Goal: Task Accomplishment & Management: Manage account settings

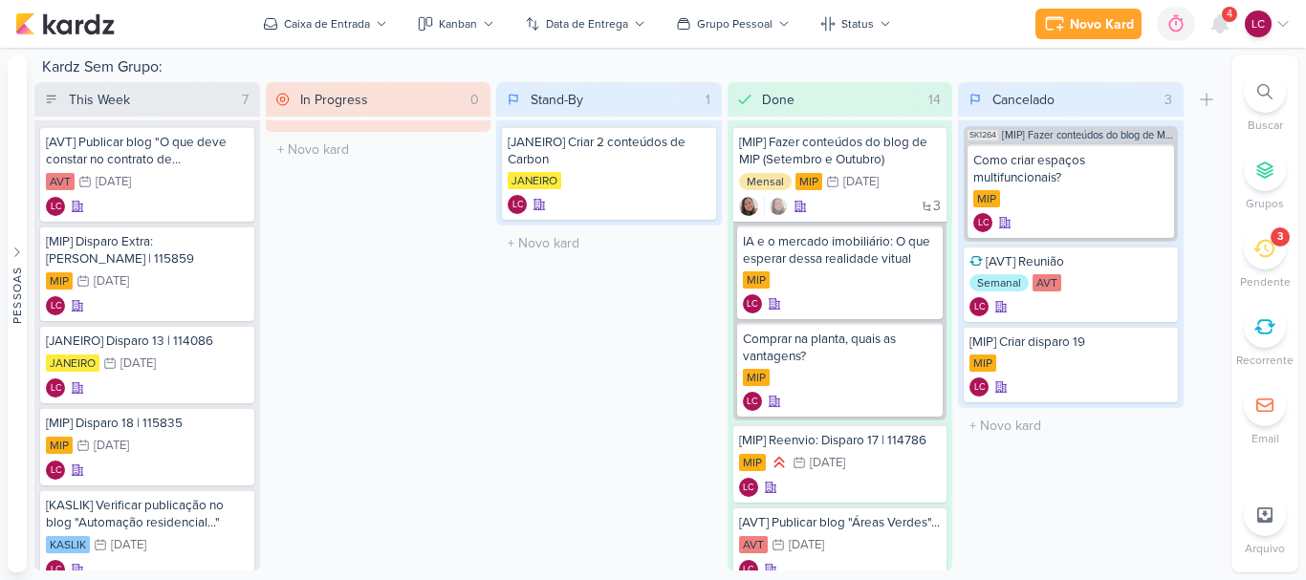
click at [1225, 15] on div "4" at bounding box center [1229, 14] width 15 height 15
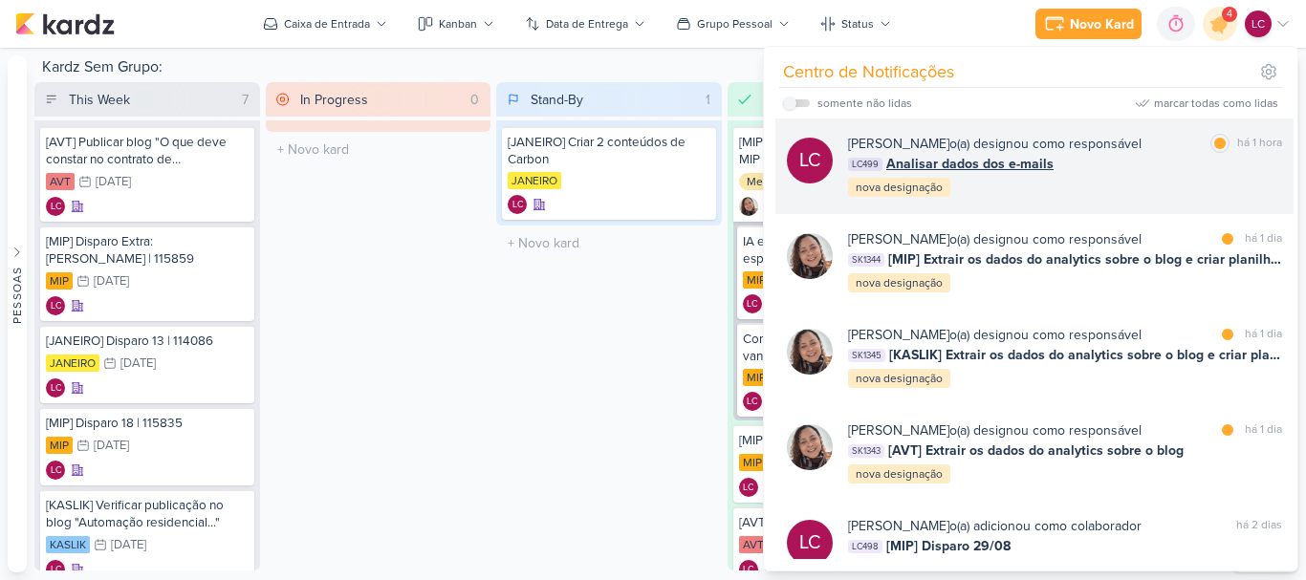
click at [1023, 166] on span "Analisar dados dos e-mails" at bounding box center [969, 164] width 167 height 20
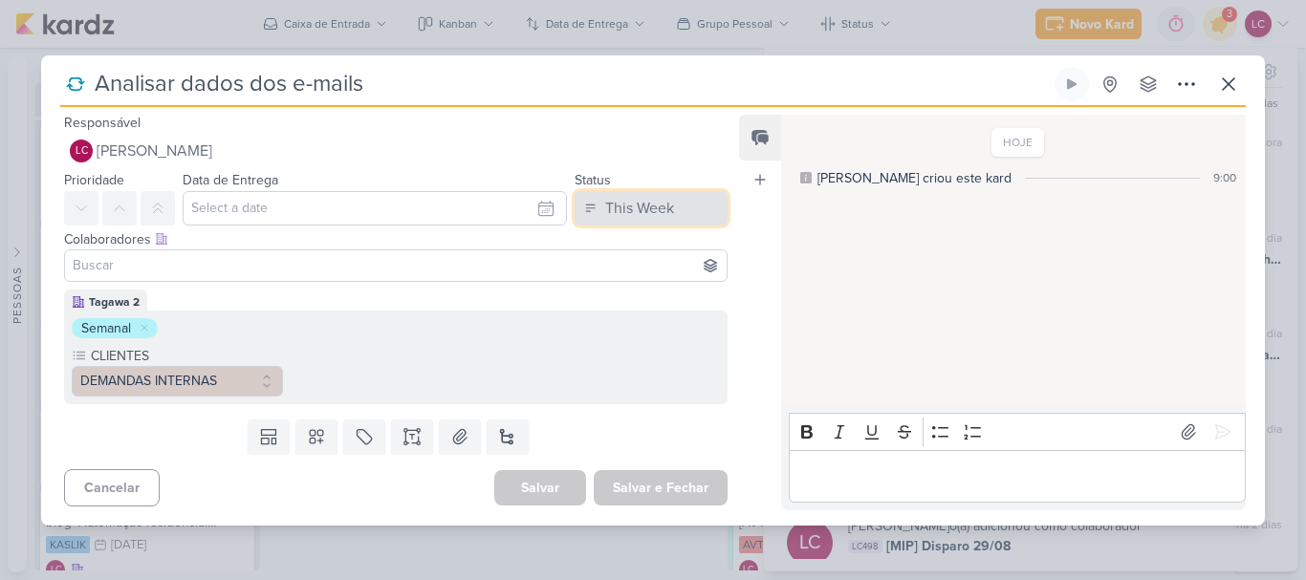
click at [629, 212] on div "This Week" at bounding box center [639, 208] width 69 height 23
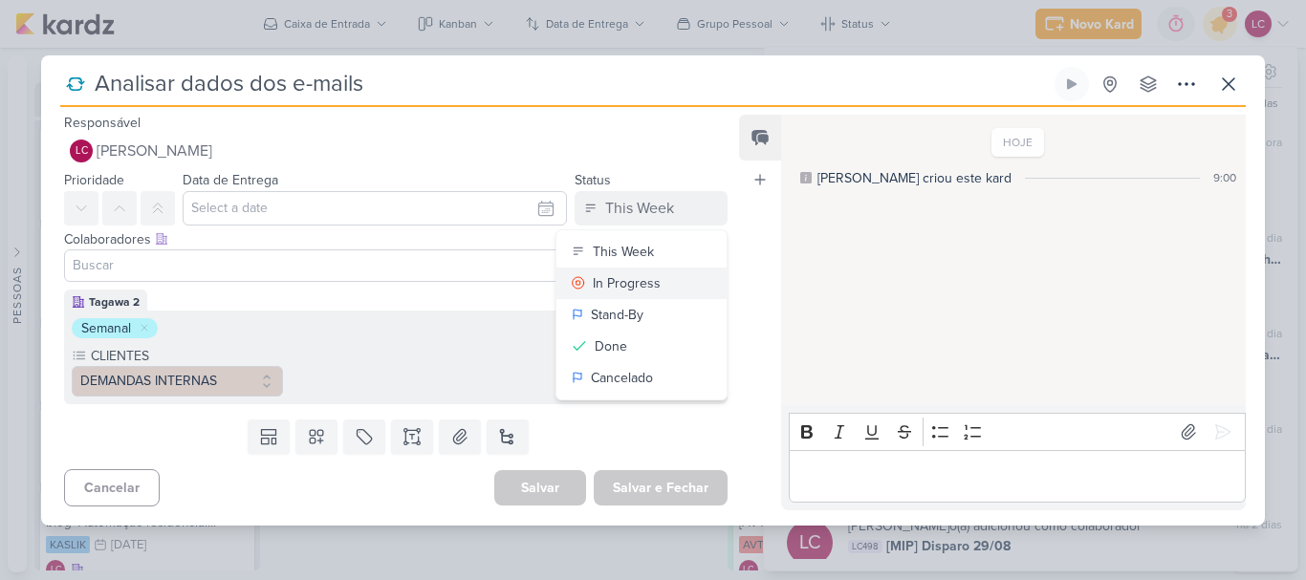
click at [624, 285] on div "In Progress" at bounding box center [627, 284] width 68 height 20
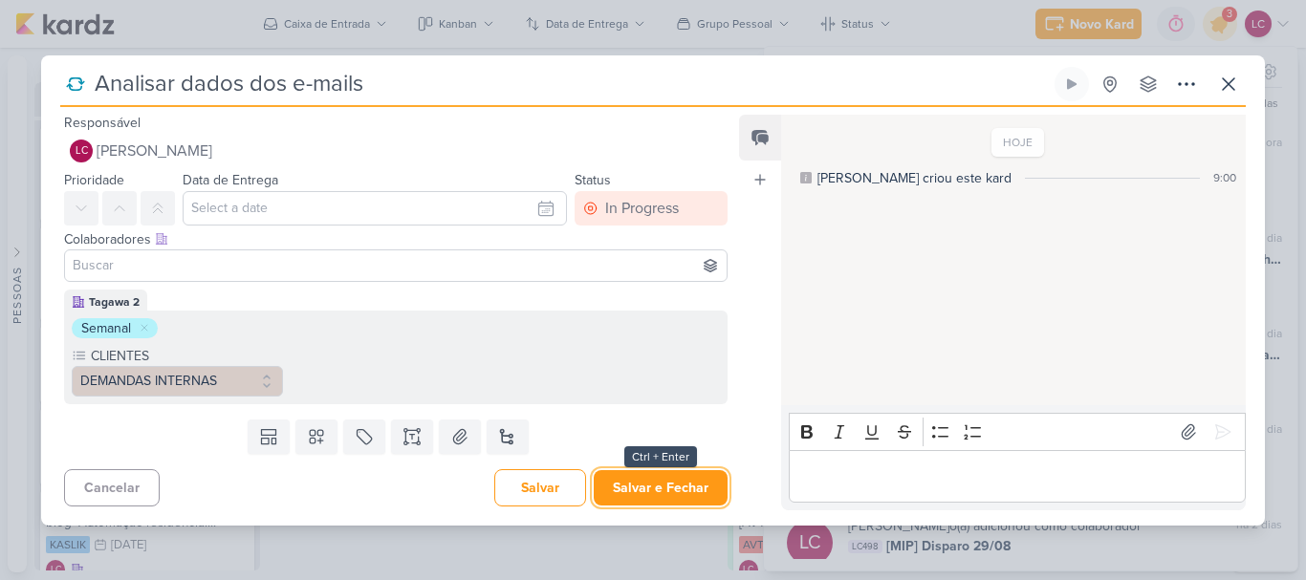
click at [646, 483] on button "Salvar e Fechar" at bounding box center [661, 488] width 134 height 35
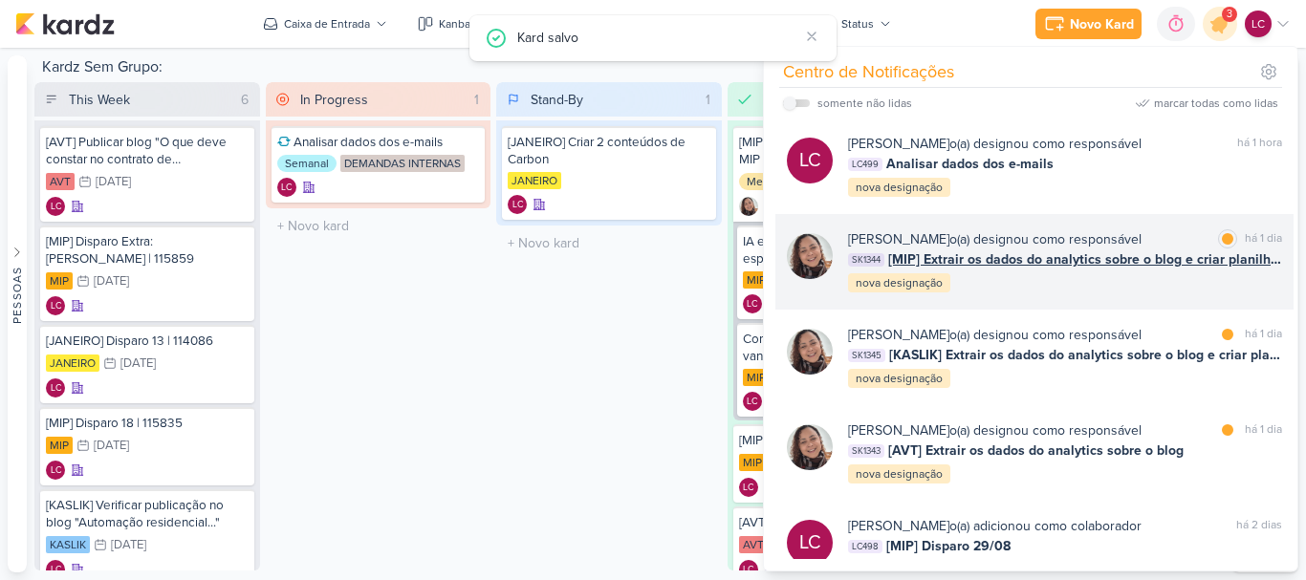
click at [914, 267] on span "[MIP] Extrair os dados do analytics sobre o blog e criar planilha igual AVT" at bounding box center [1085, 260] width 394 height 20
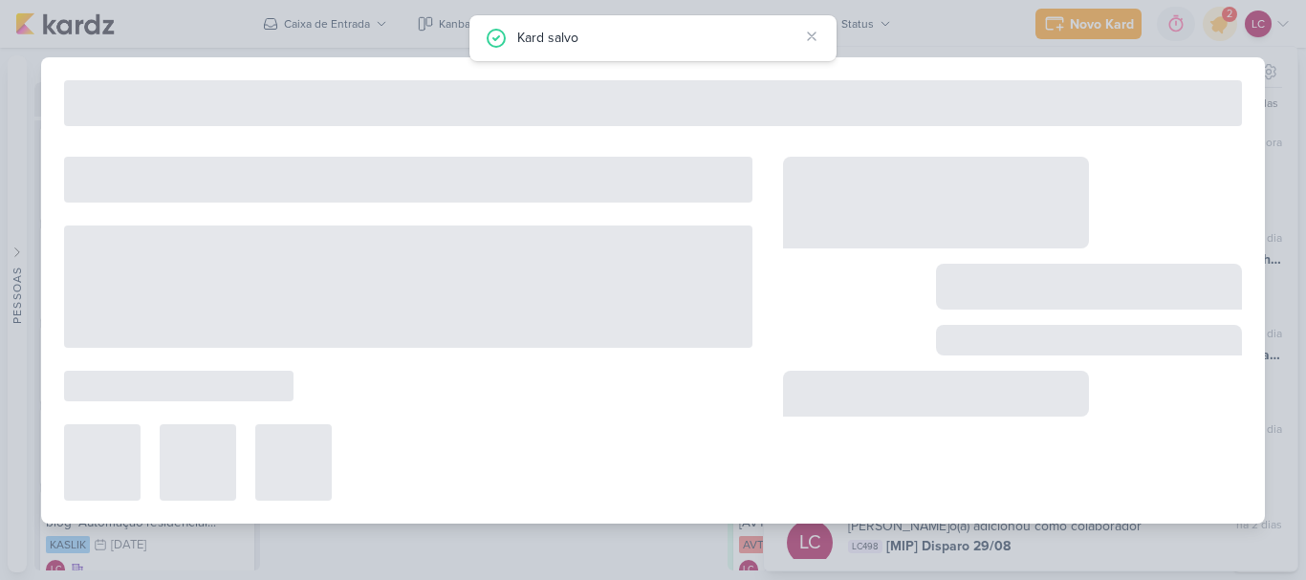
type input "[MIP] Extrair os dados do analytics sobre o blog e criar planilha igual AVT"
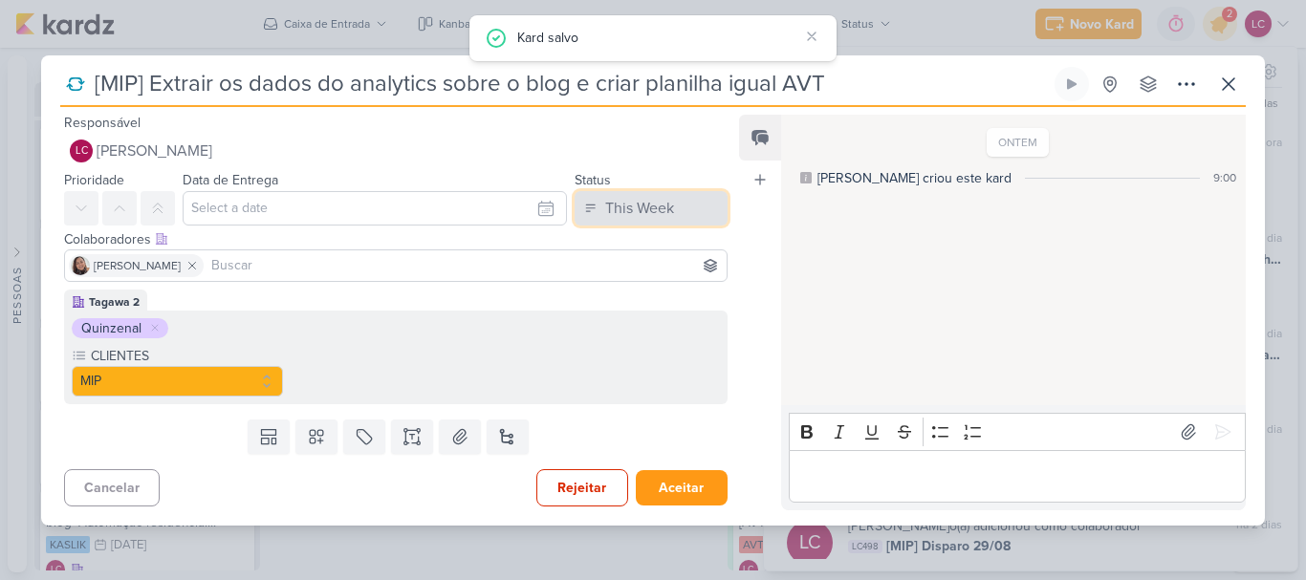
click at [660, 203] on div "This Week" at bounding box center [639, 208] width 69 height 23
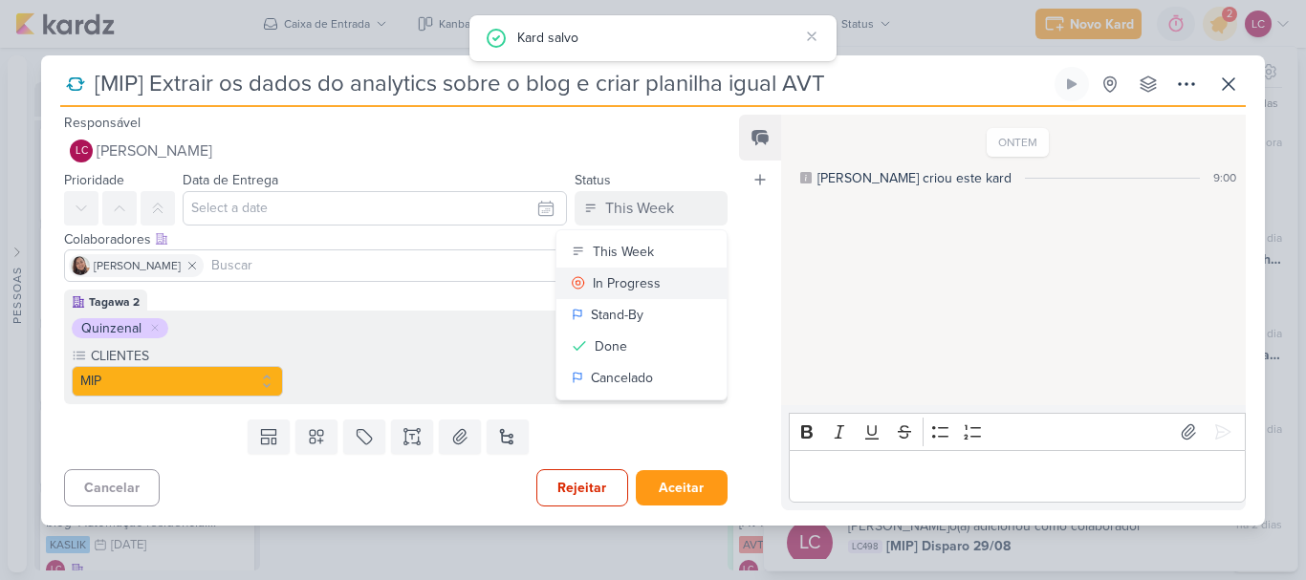
click at [626, 282] on div "In Progress" at bounding box center [627, 284] width 68 height 20
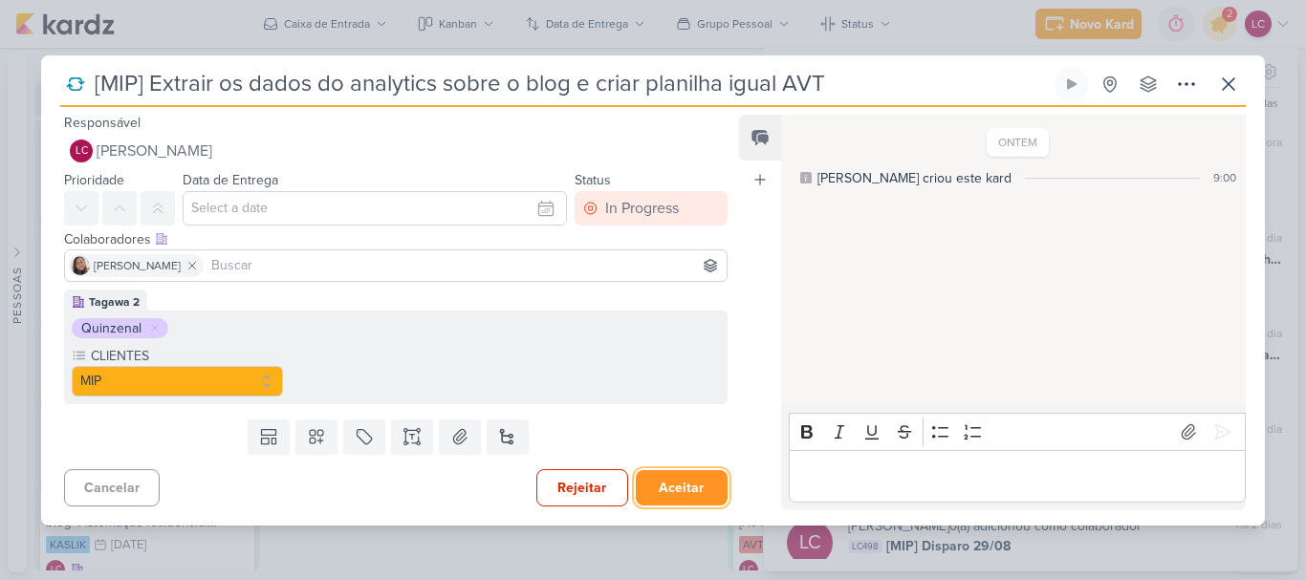
click at [668, 485] on button "Aceitar" at bounding box center [682, 488] width 92 height 35
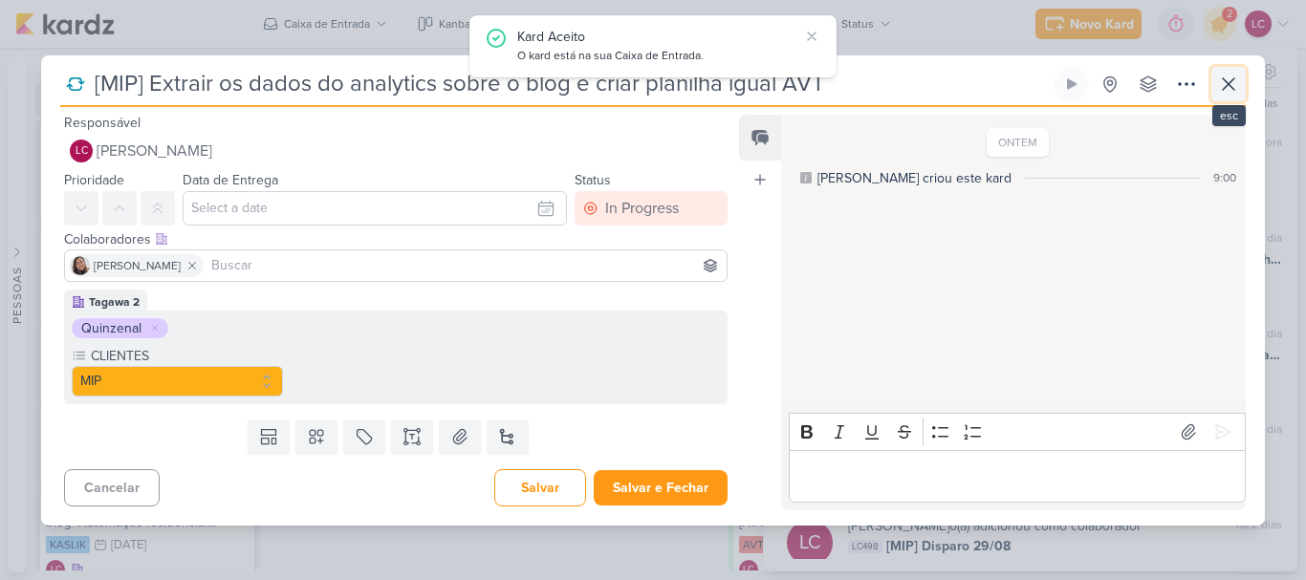
click at [1236, 77] on icon at bounding box center [1228, 84] width 23 height 23
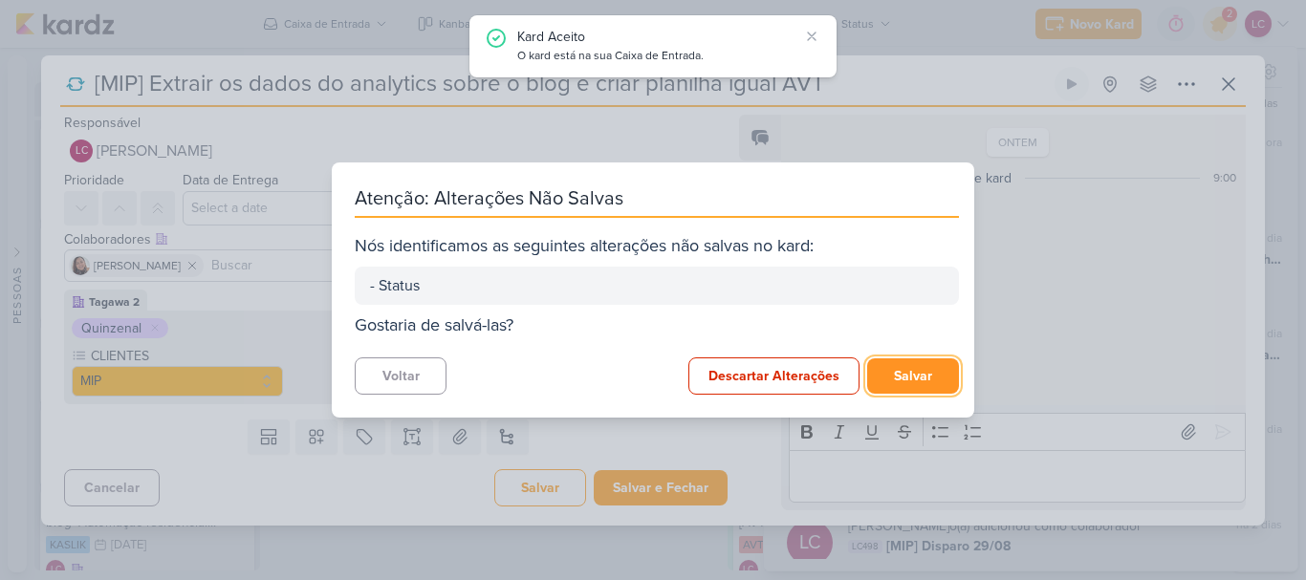
click at [914, 367] on button "Salvar" at bounding box center [913, 376] width 92 height 35
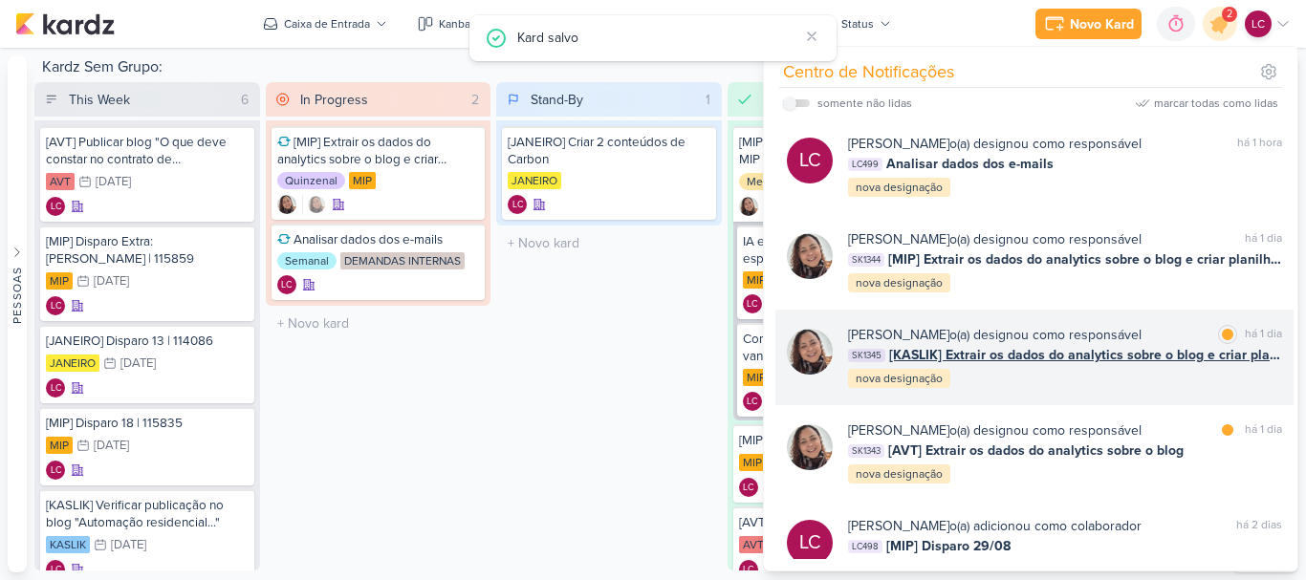
click at [990, 365] on div "[PERSON_NAME] o(a) designou como responsável marcar como lida há 1 dia SK1345 […" at bounding box center [1065, 357] width 434 height 65
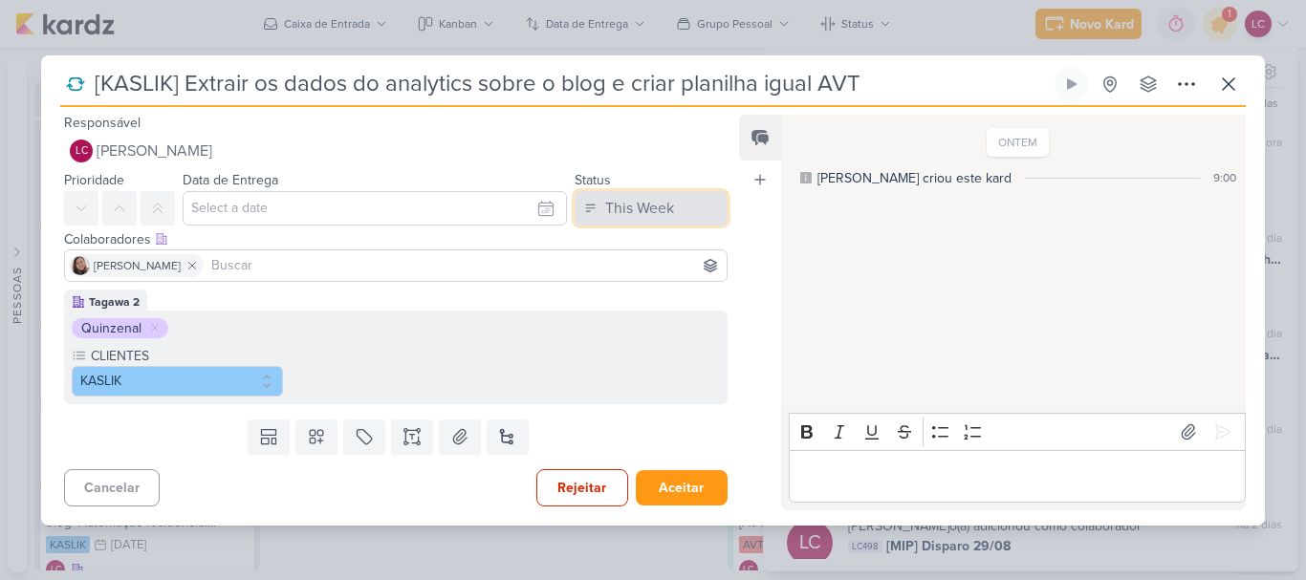
click at [677, 219] on button "This Week" at bounding box center [651, 208] width 153 height 34
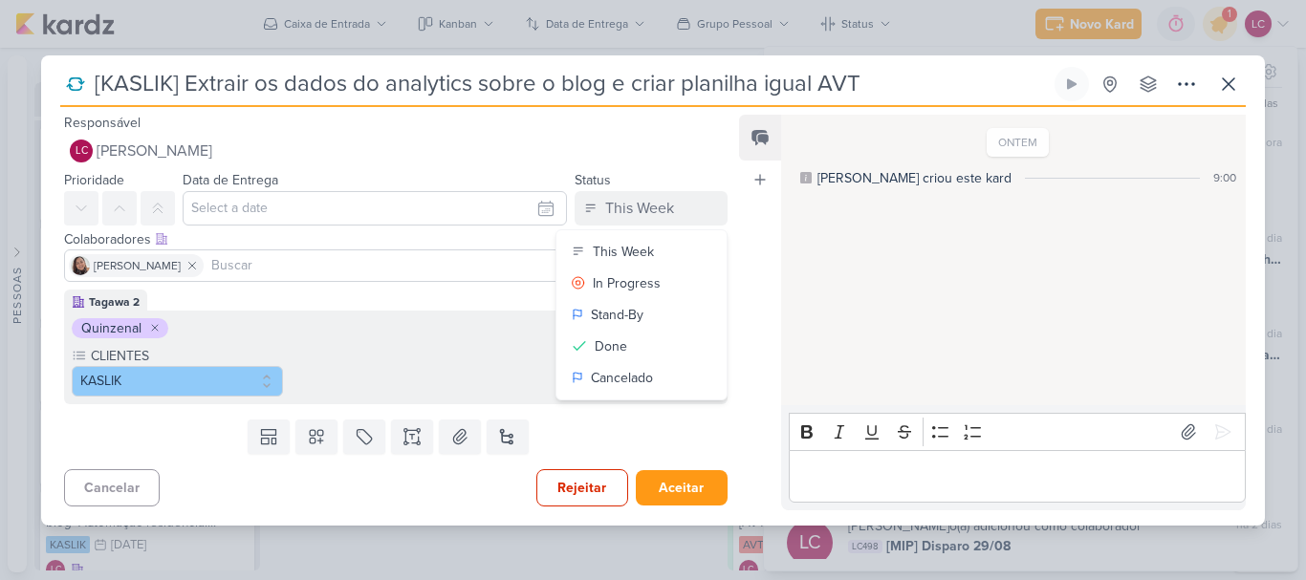
click at [153, 323] on icon at bounding box center [154, 327] width 11 height 11
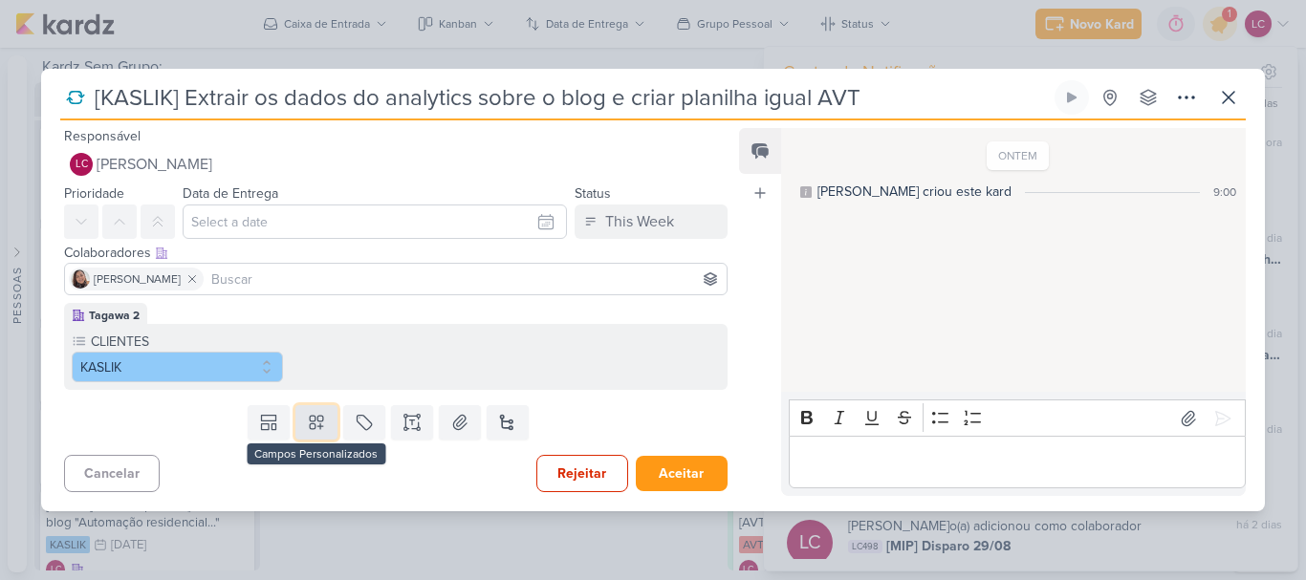
click at [316, 415] on icon at bounding box center [316, 422] width 19 height 19
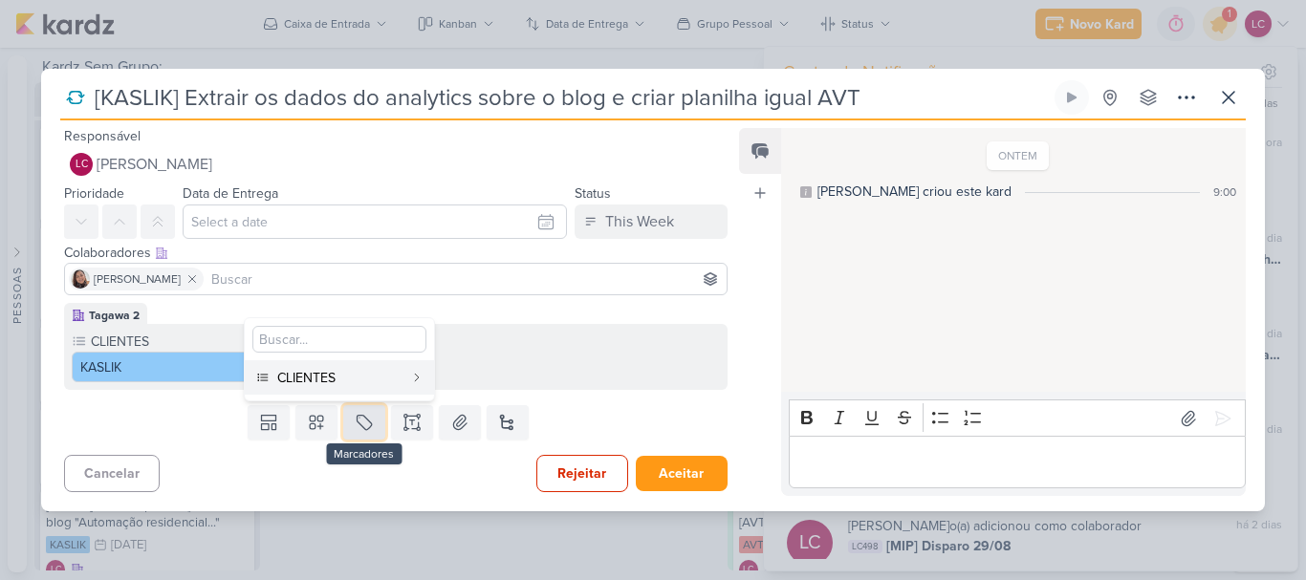
click at [368, 415] on icon at bounding box center [364, 422] width 19 height 19
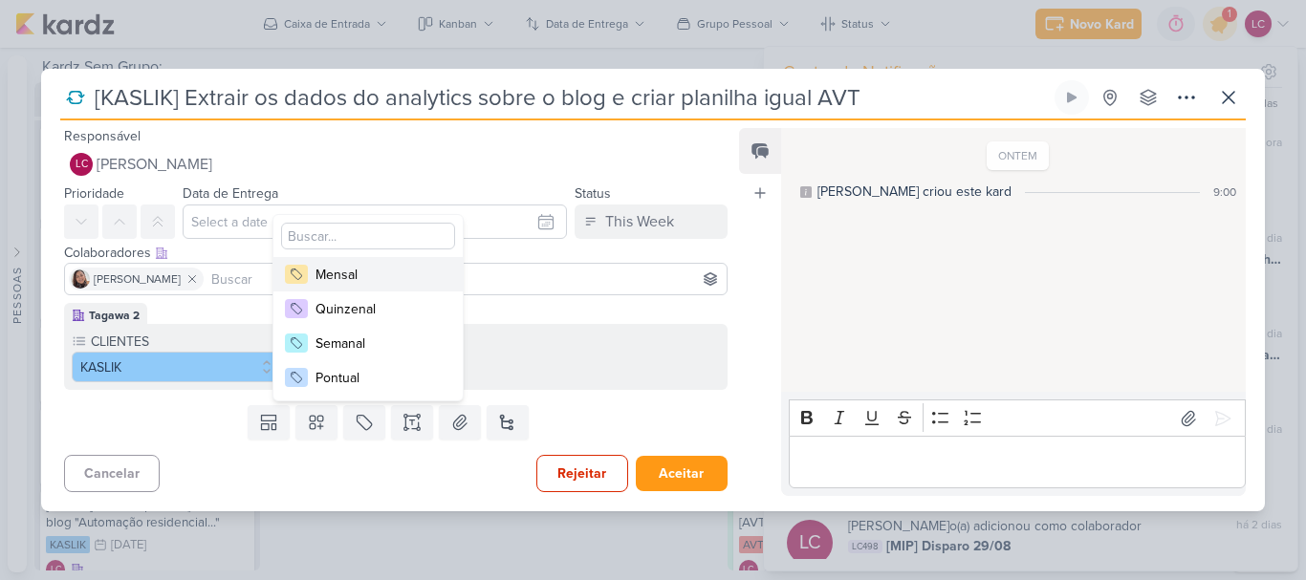
click at [386, 274] on div "Mensal" at bounding box center [378, 275] width 124 height 20
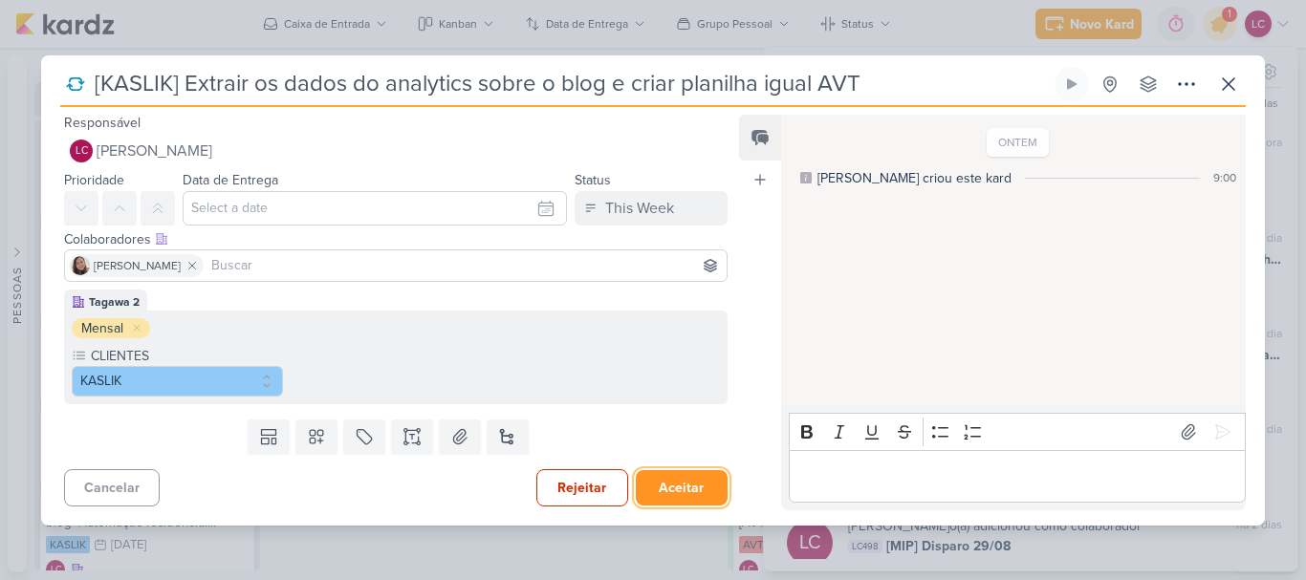
click at [671, 487] on button "Aceitar" at bounding box center [682, 488] width 92 height 35
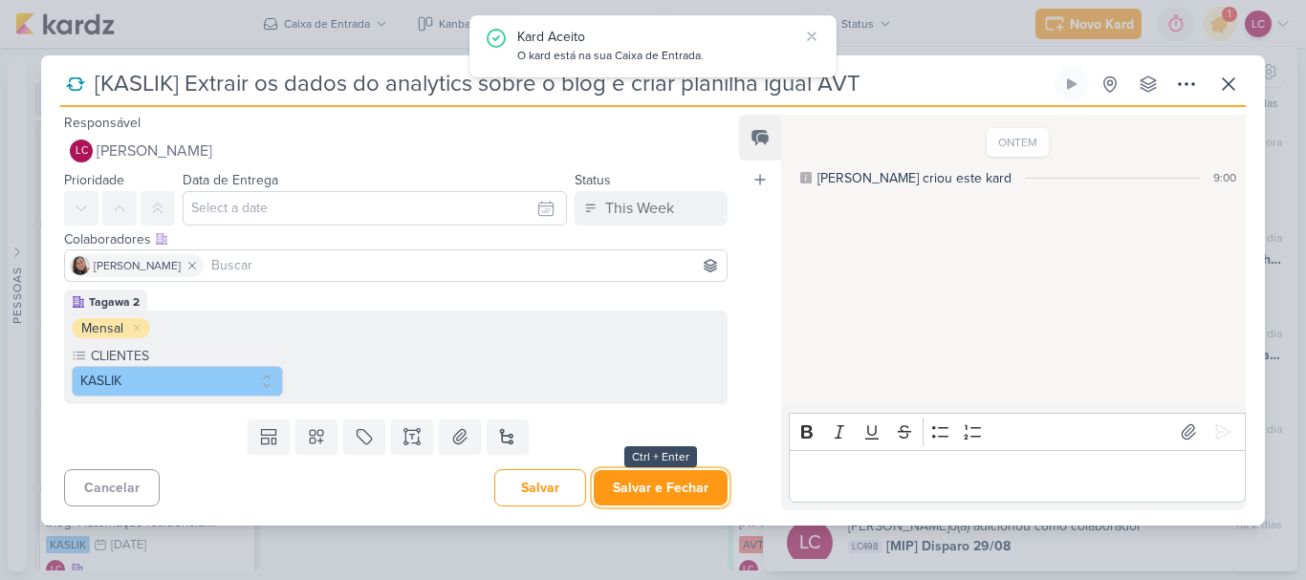
click at [671, 487] on button "Salvar e Fechar" at bounding box center [661, 488] width 134 height 35
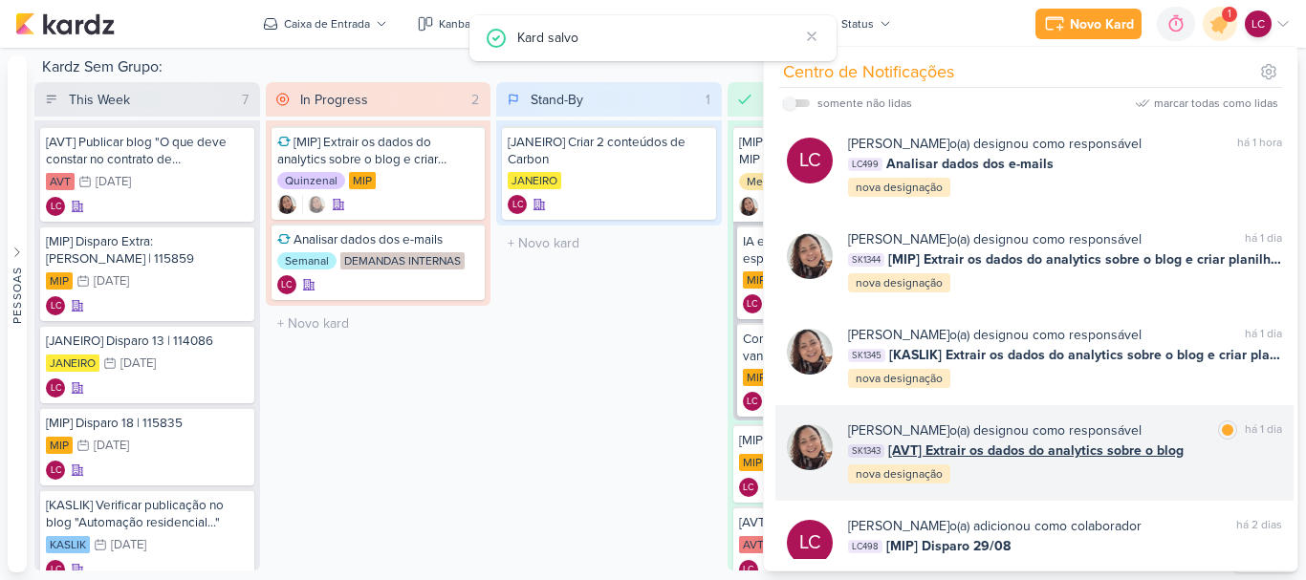
click at [888, 446] on span "[AVT] Extrair os dados do analytics sobre o blog" at bounding box center [1035, 451] width 295 height 20
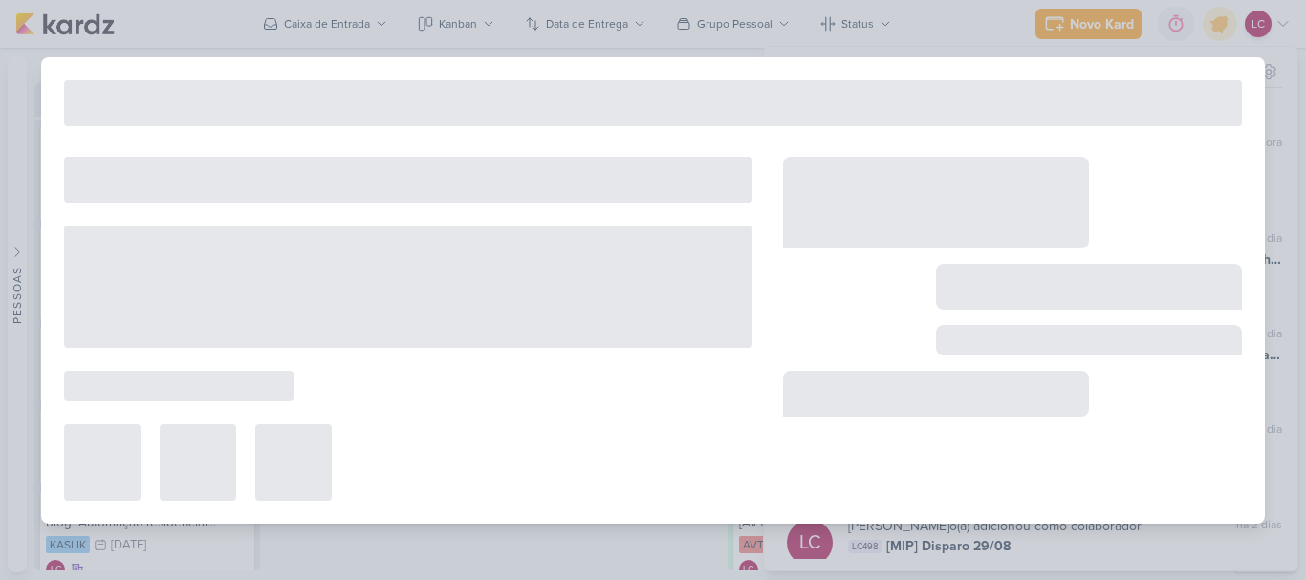
type input "[AVT] Extrair os dados do analytics sobre o blog"
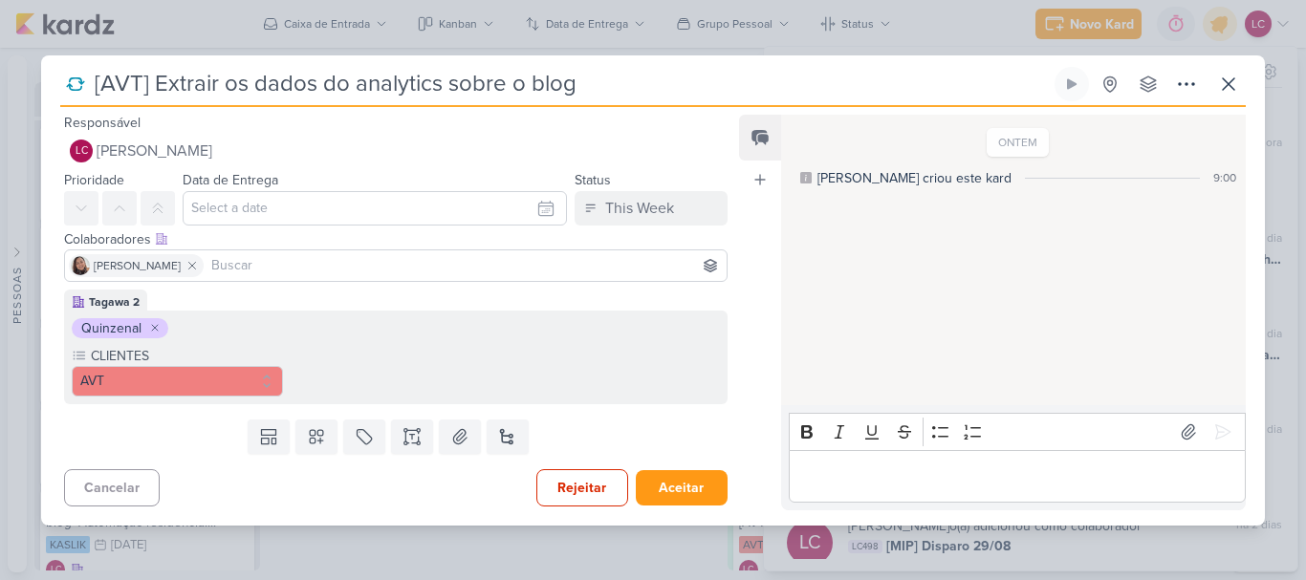
click at [158, 333] on icon at bounding box center [154, 327] width 11 height 11
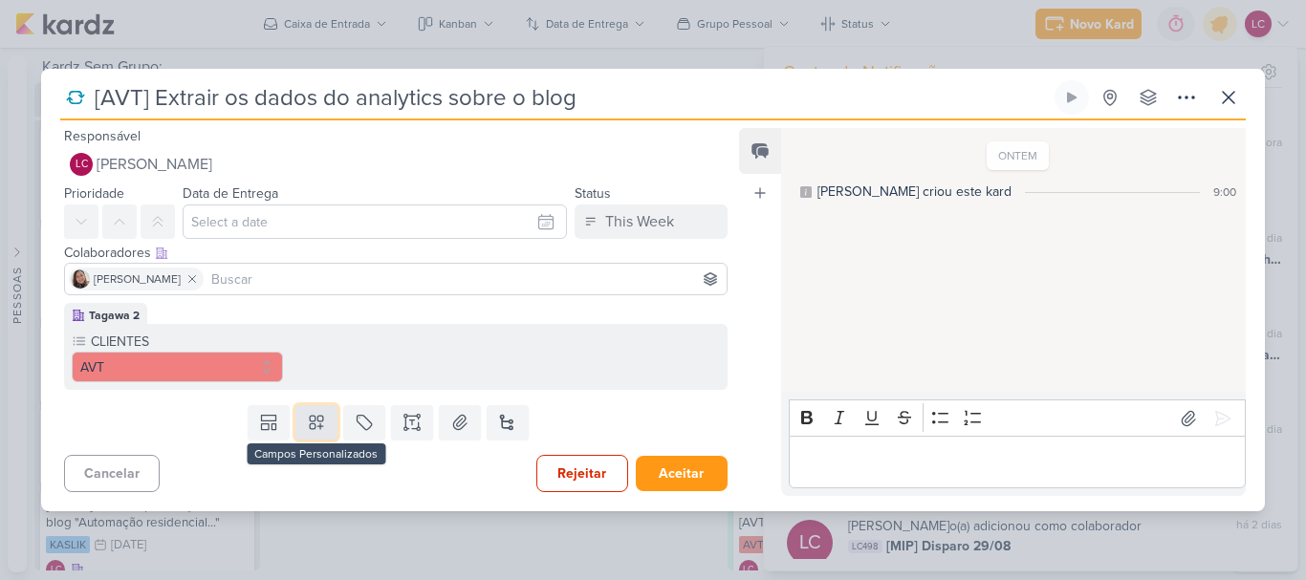
click at [310, 422] on icon at bounding box center [316, 422] width 13 height 13
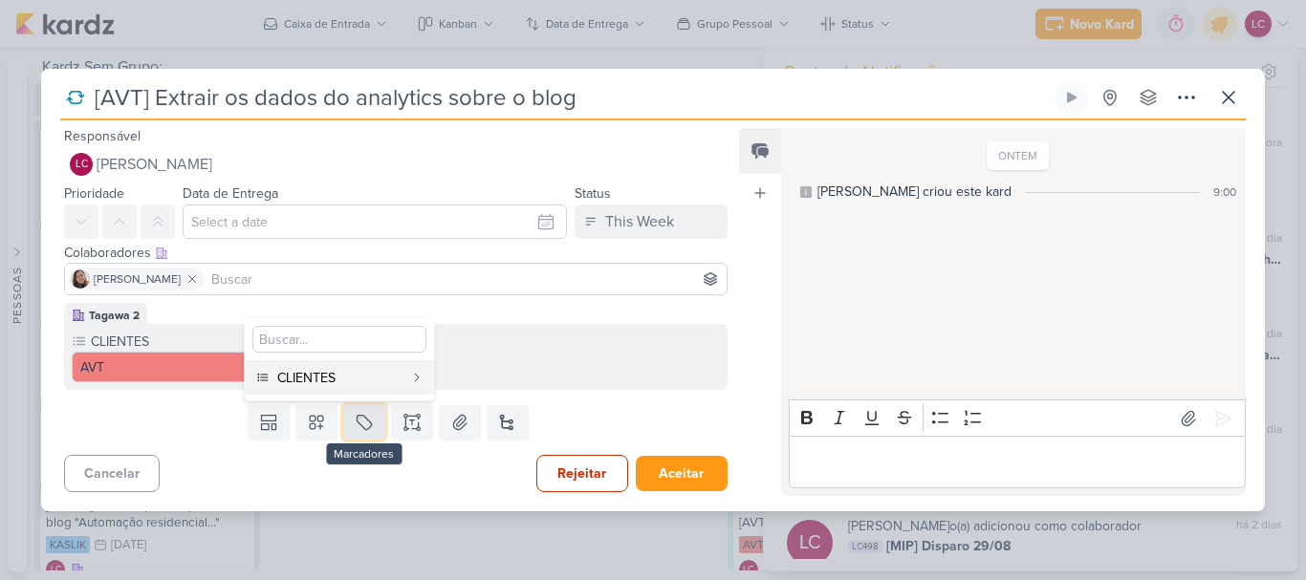
click at [363, 432] on button at bounding box center [364, 422] width 42 height 34
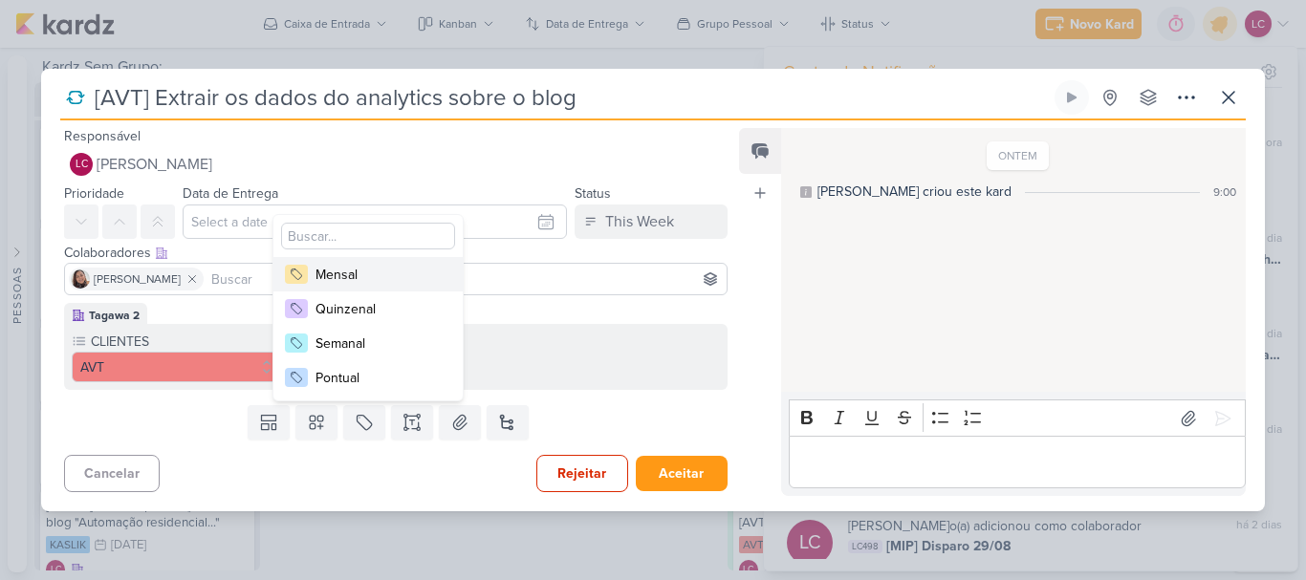
click at [396, 284] on div "Mensal" at bounding box center [378, 275] width 124 height 20
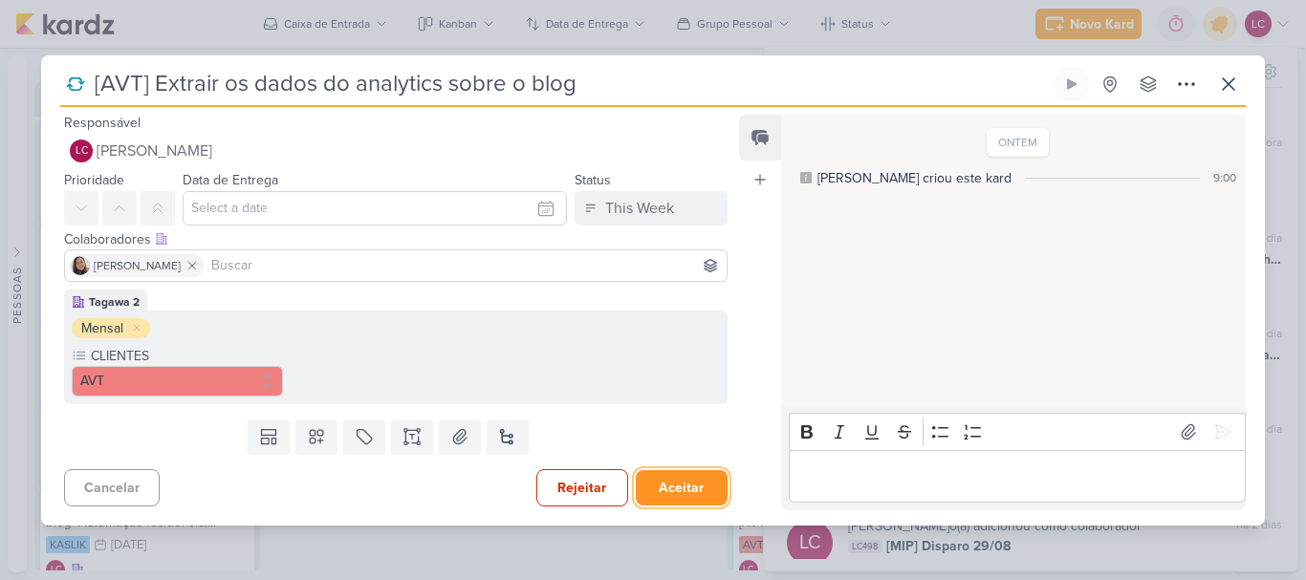
click at [671, 479] on button "Aceitar" at bounding box center [682, 488] width 92 height 35
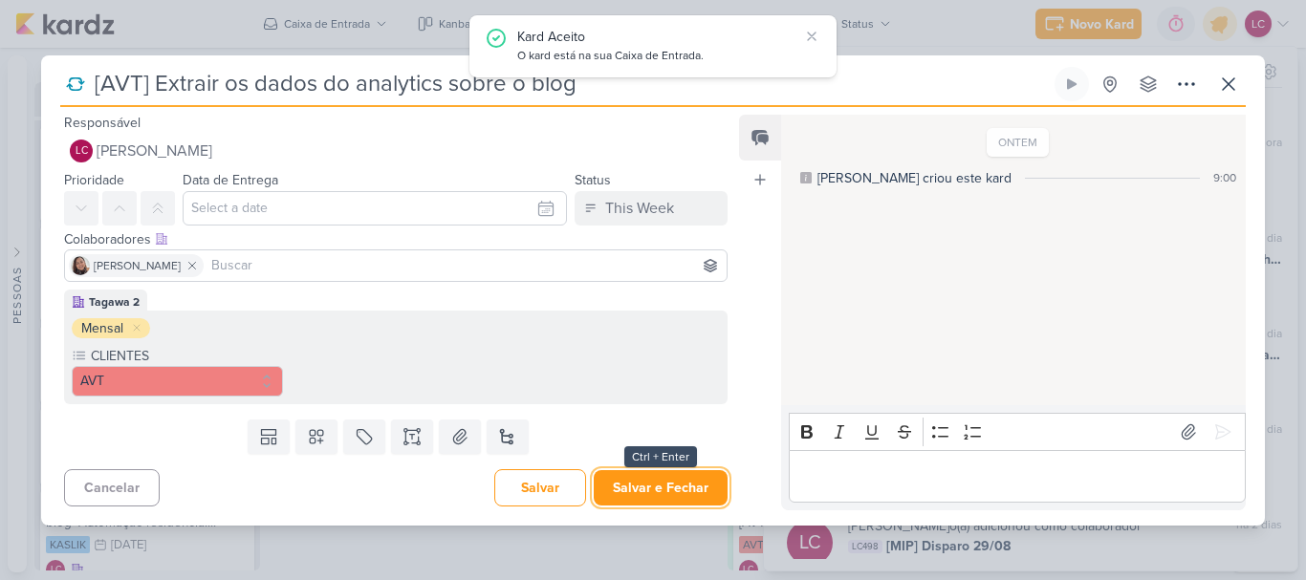
click at [671, 479] on button "Salvar e Fechar" at bounding box center [661, 488] width 134 height 35
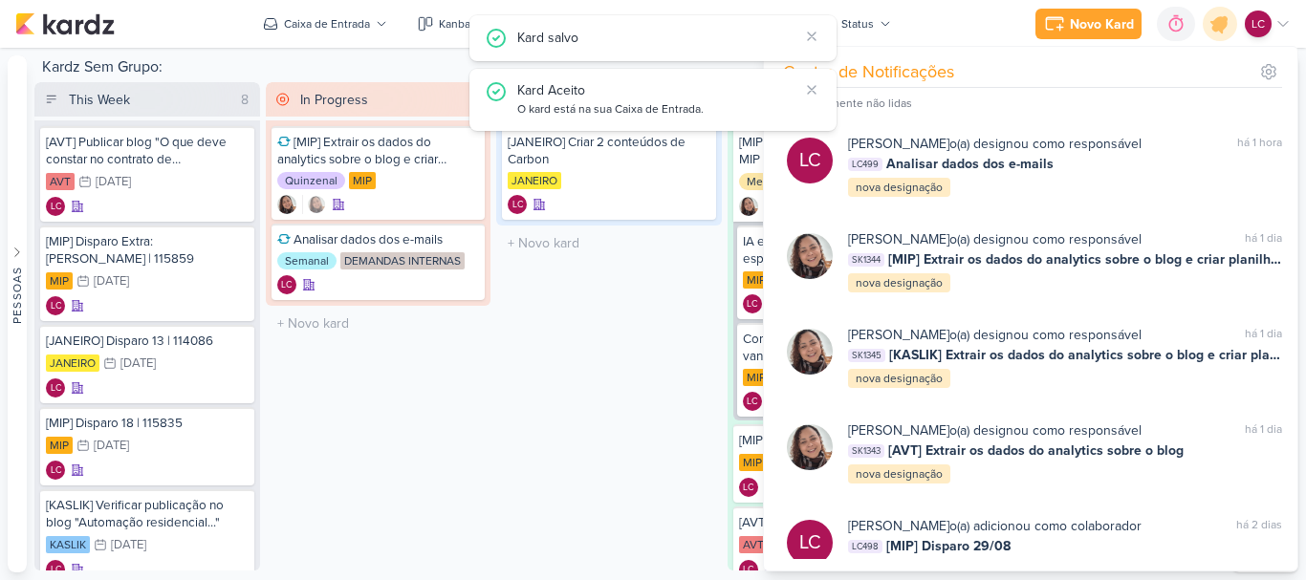
click at [532, 442] on div "Stand-By 1 Mover Para Esquerda Mover Para Direita [GEOGRAPHIC_DATA] [JANEIRO] C…" at bounding box center [609, 326] width 226 height 489
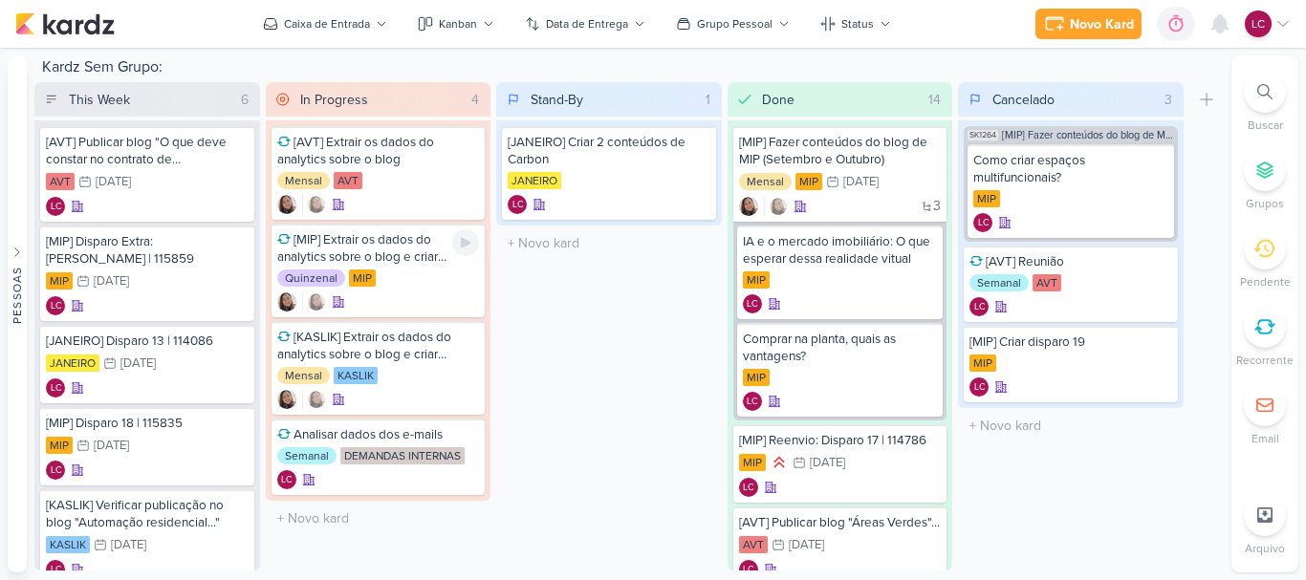
click at [334, 264] on div "[MIP] Extrair os dados do analytics sobre o blog e criar planilha igual AVT" at bounding box center [378, 248] width 203 height 34
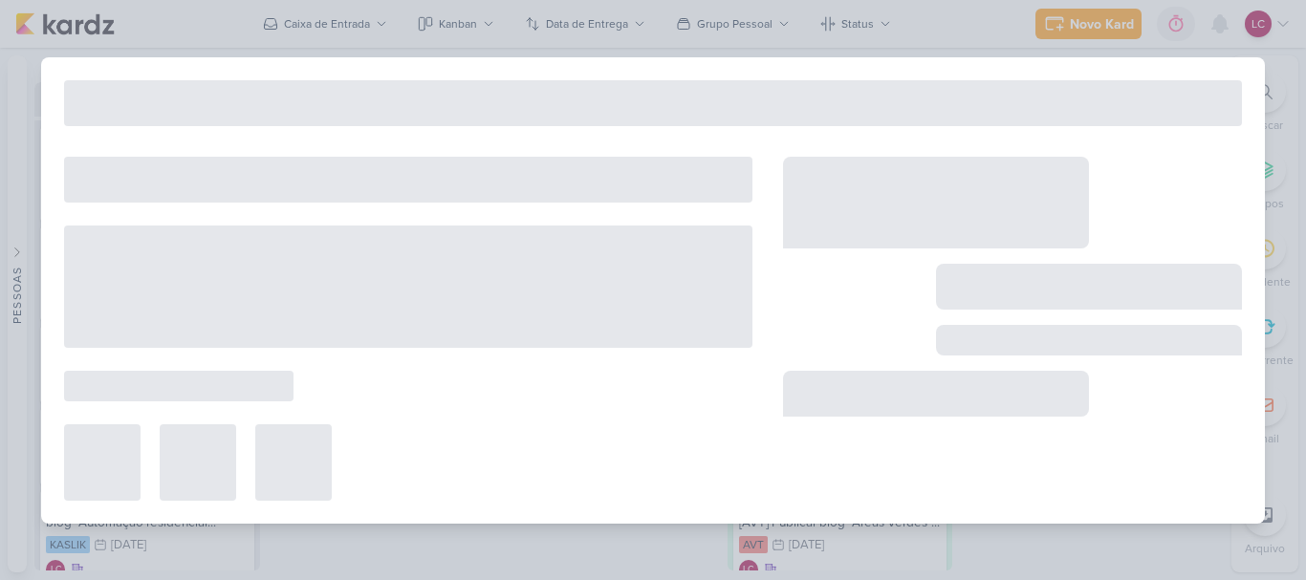
type input "[MIP] Extrair os dados do analytics sobre o blog e criar planilha igual AVT"
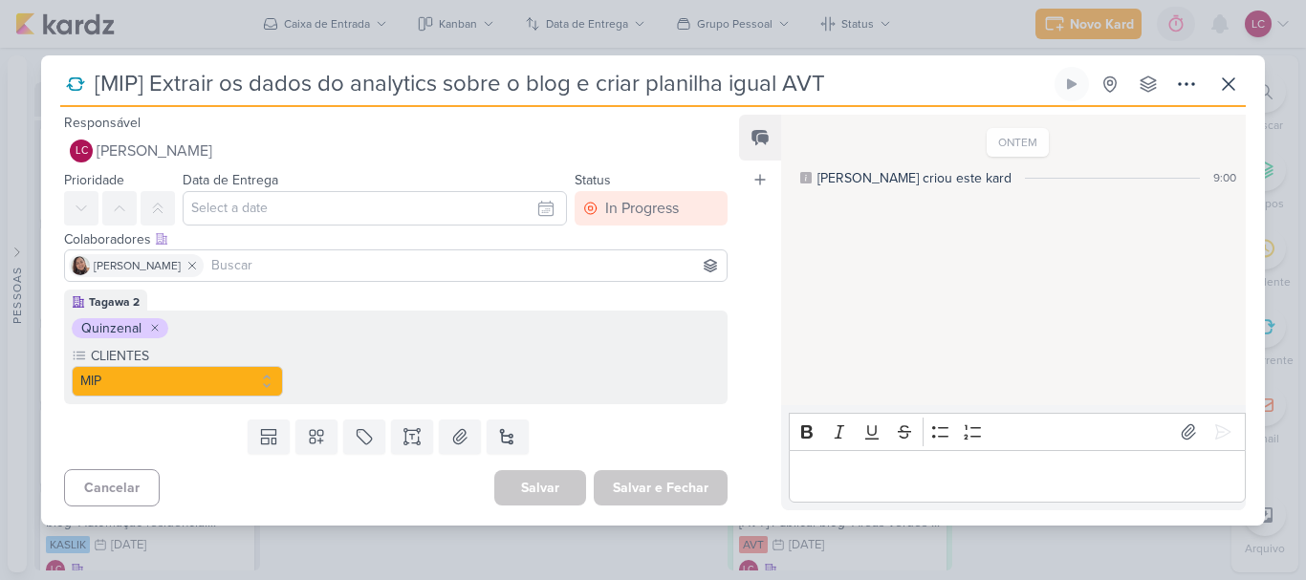
click at [158, 324] on icon at bounding box center [154, 327] width 11 height 11
click at [372, 430] on button at bounding box center [364, 437] width 42 height 34
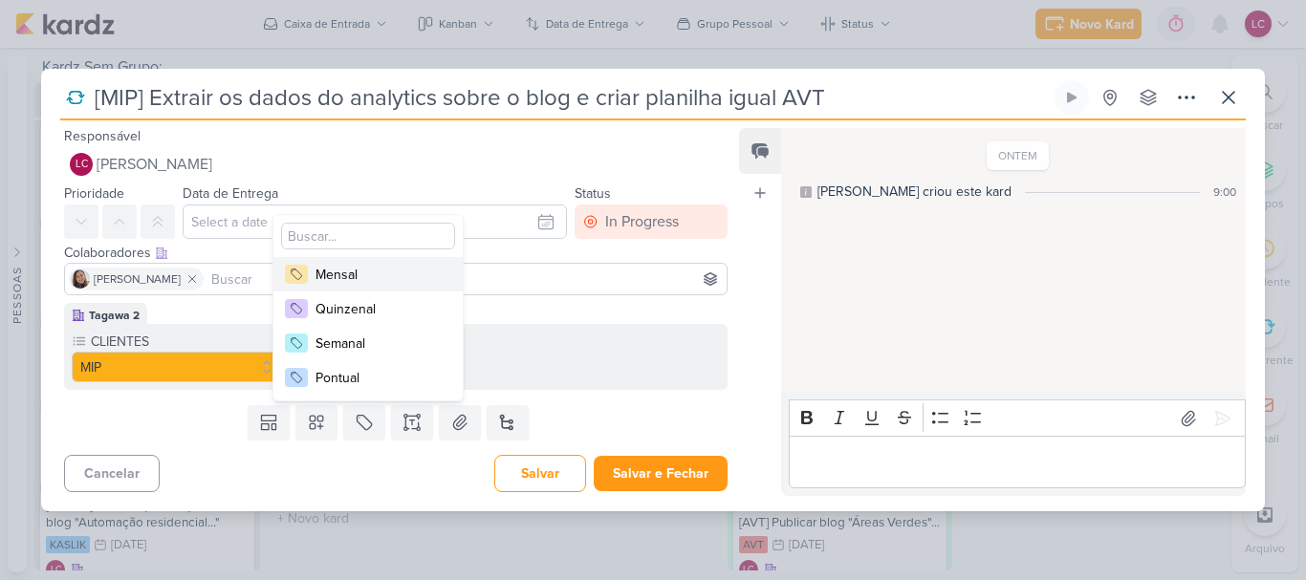
click at [362, 277] on div "Mensal" at bounding box center [378, 275] width 124 height 20
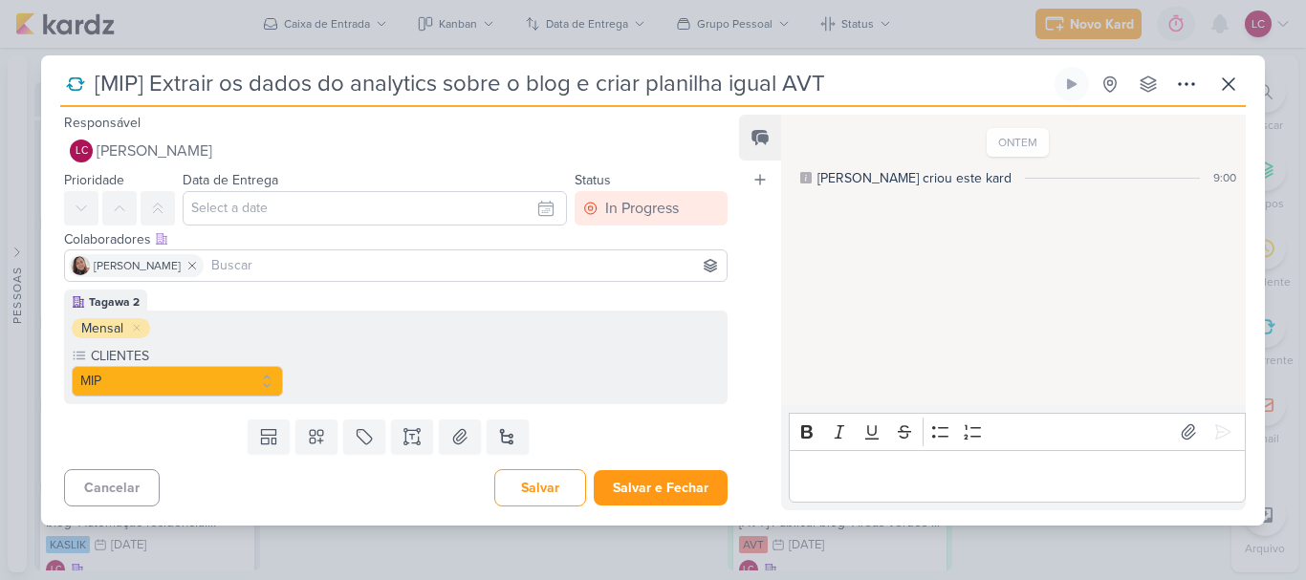
click at [648, 461] on div "Templates Campos Personalizados Marcadores Mensal Quinzenal Semanal Pontual" at bounding box center [388, 437] width 694 height 50
click at [650, 483] on button "Salvar e Fechar" at bounding box center [661, 488] width 134 height 35
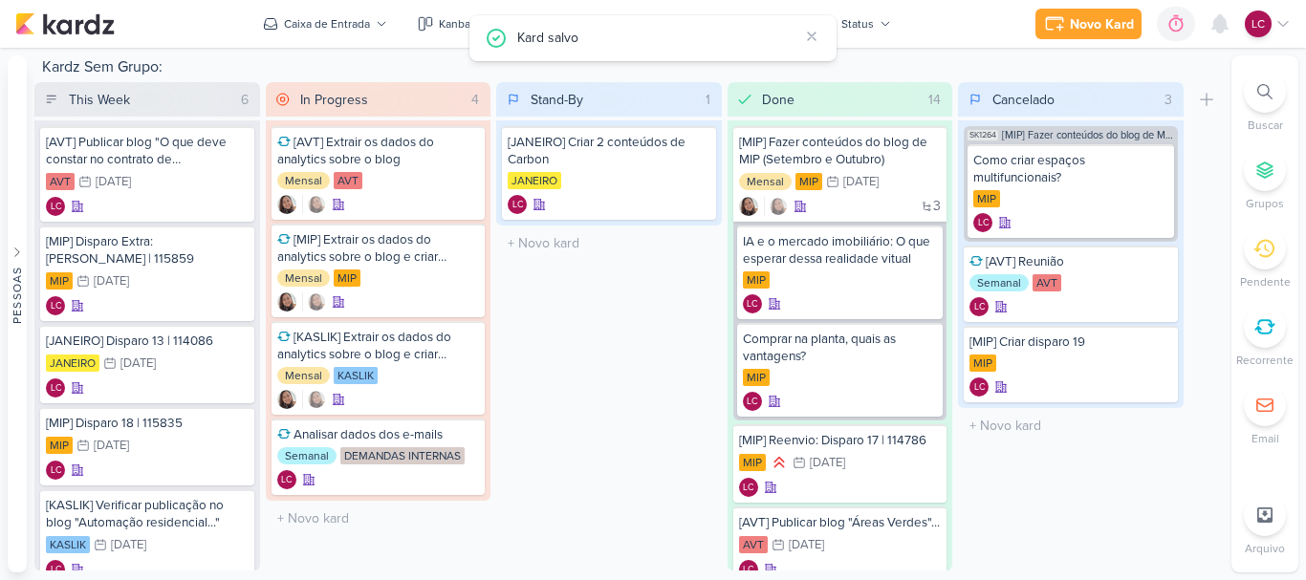
click at [1254, 335] on div at bounding box center [1265, 327] width 42 height 42
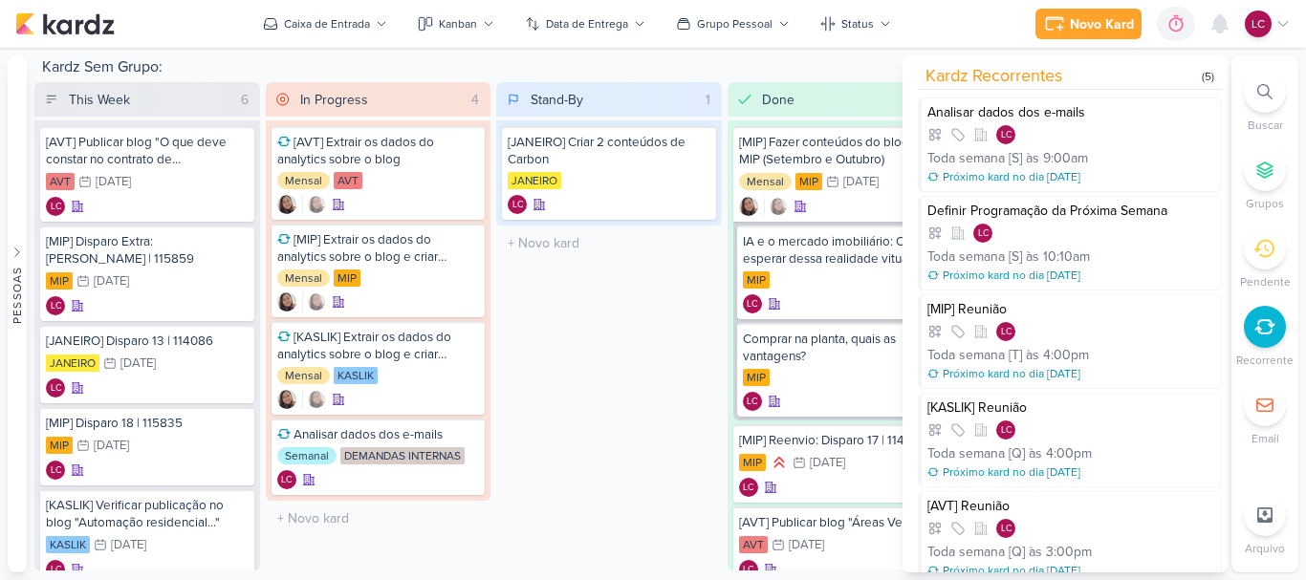
click at [630, 310] on div "Stand-By 1 Mover Para Esquerda Mover Para Direita [GEOGRAPHIC_DATA] [JANEIRO] C…" at bounding box center [609, 326] width 226 height 489
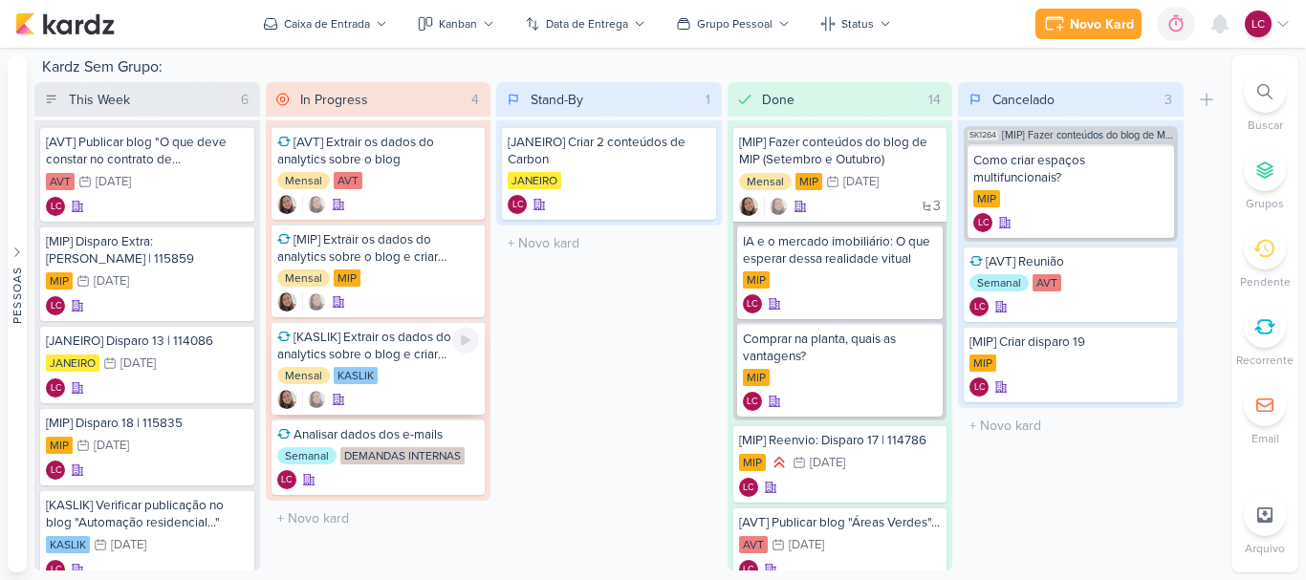
click at [387, 360] on div "[KASLIK] Extrair os dados do analytics sobre o blog e criar planilha igual AVT" at bounding box center [378, 346] width 203 height 34
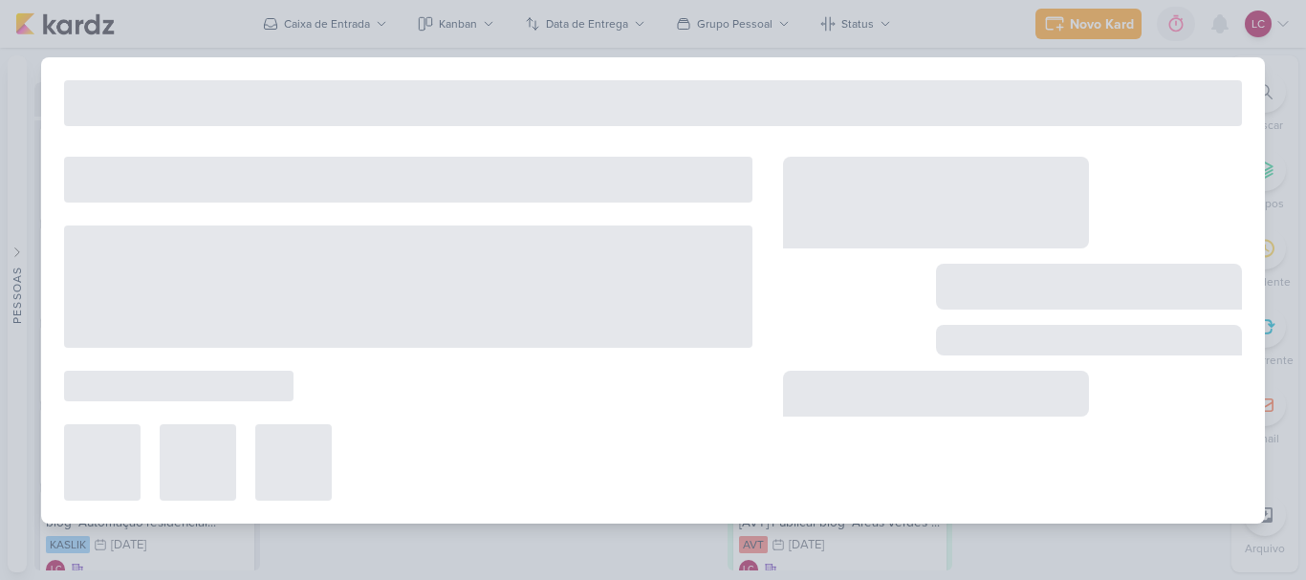
type input "[KASLIK] Extrair os dados do analytics sobre o blog e criar planilha igual AVT"
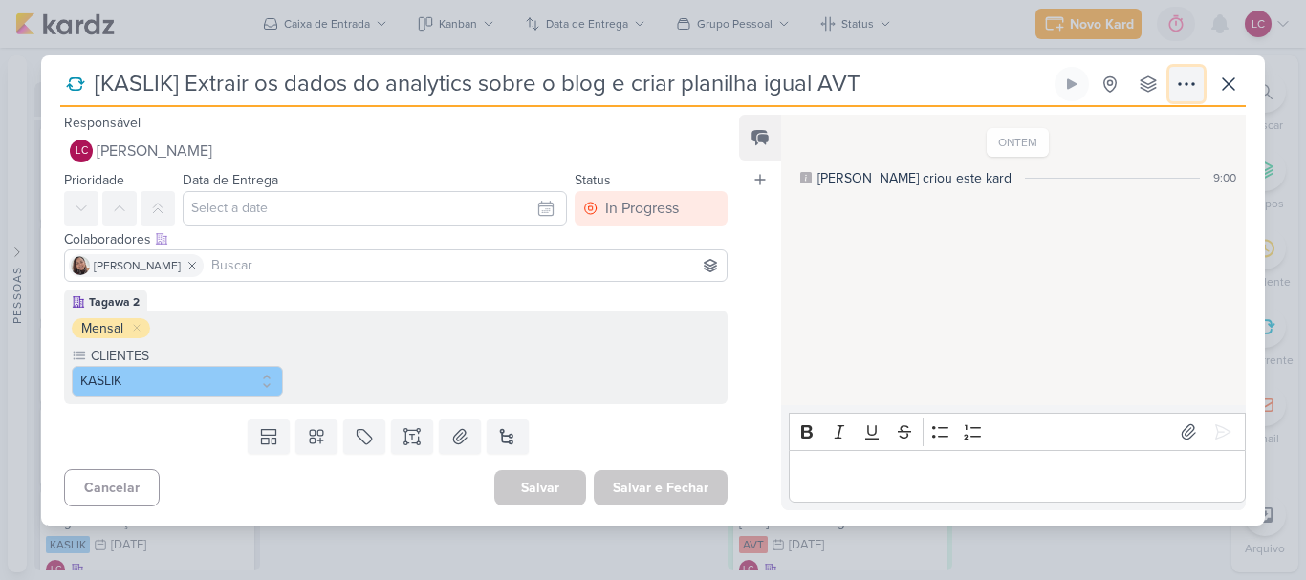
click at [1184, 94] on icon at bounding box center [1186, 84] width 23 height 23
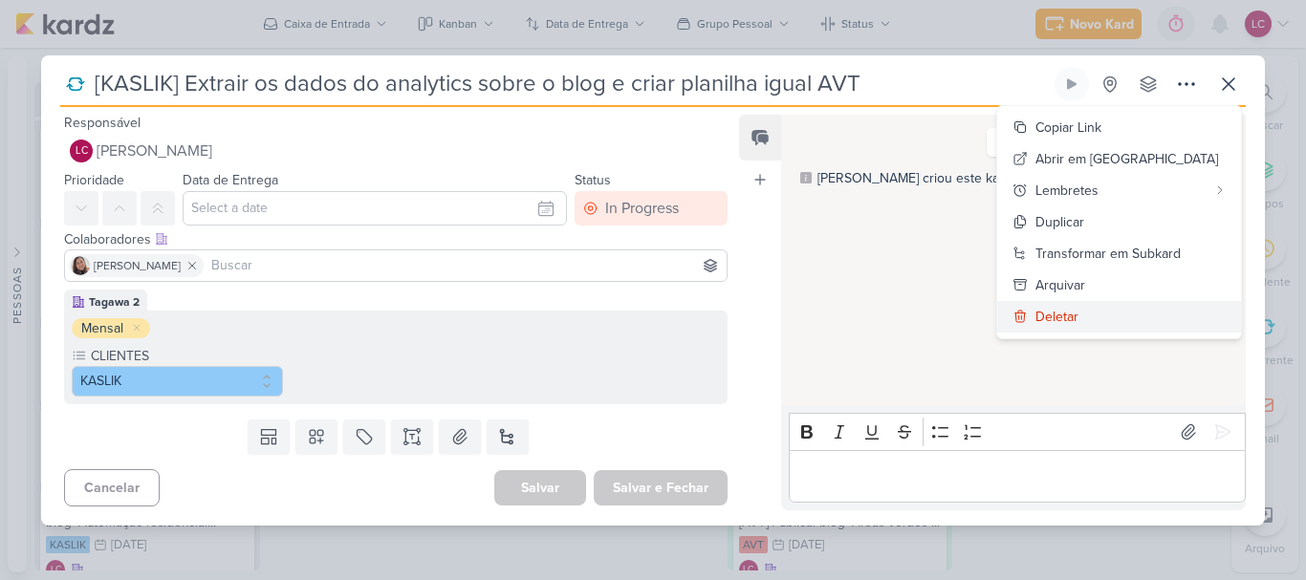
click at [1079, 316] on div "Deletar" at bounding box center [1057, 317] width 43 height 20
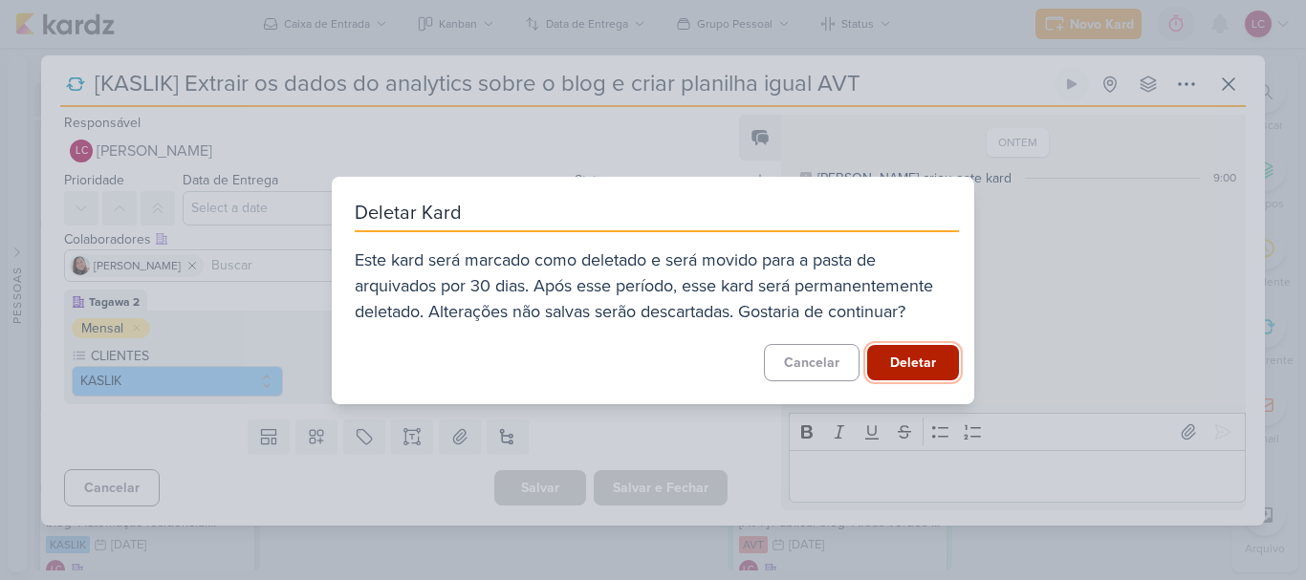
click at [937, 378] on button "Deletar" at bounding box center [913, 362] width 92 height 35
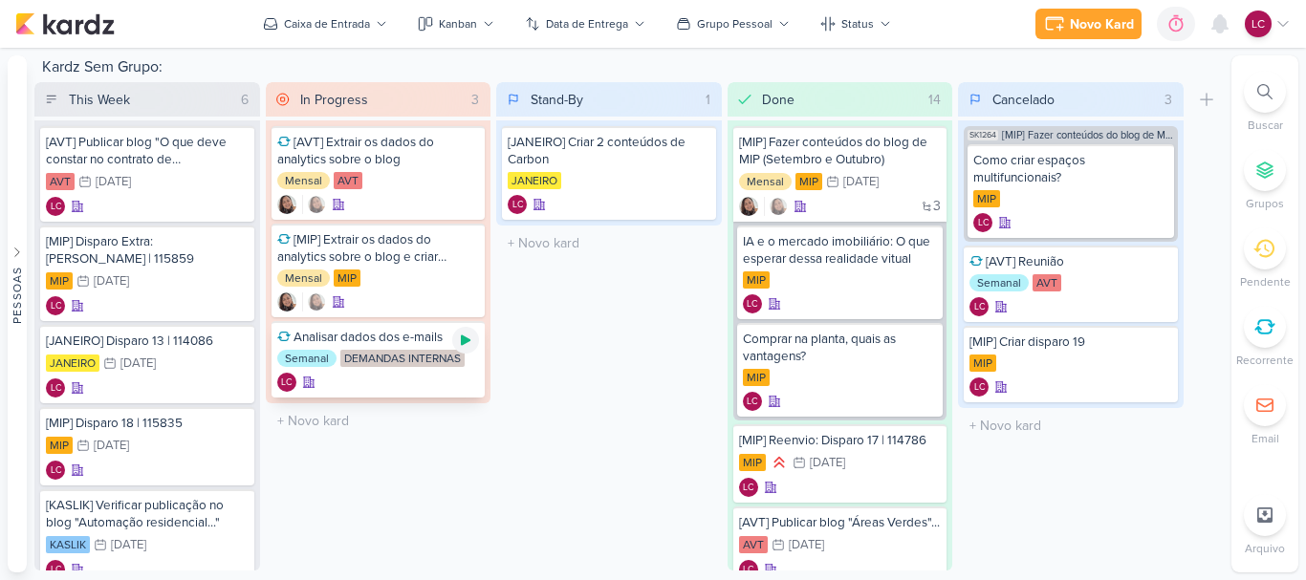
click at [467, 338] on icon at bounding box center [466, 341] width 10 height 11
